Goal: Transaction & Acquisition: Purchase product/service

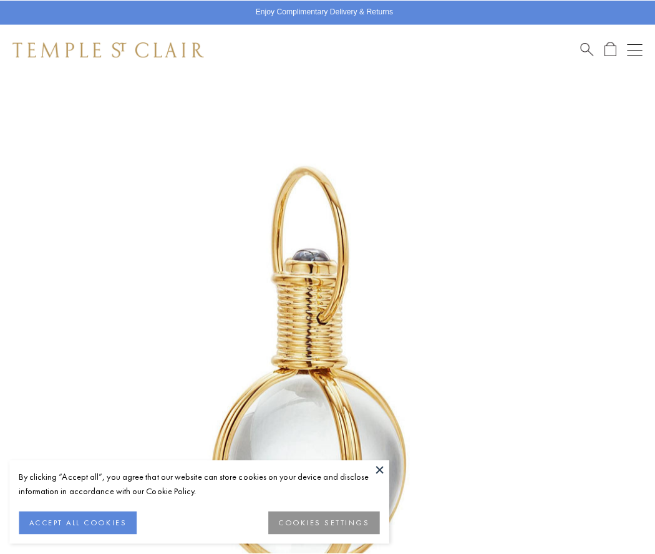
scroll to position [323, 0]
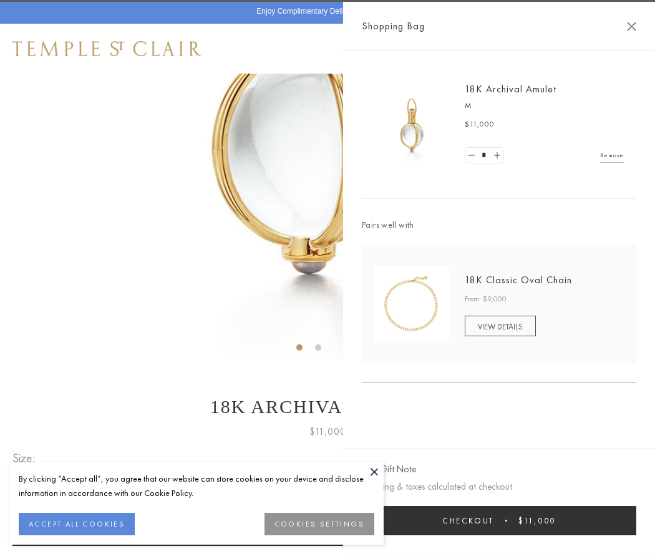
click at [499, 520] on button "Checkout $11,000" at bounding box center [499, 520] width 275 height 29
